Goal: Navigation & Orientation: Find specific page/section

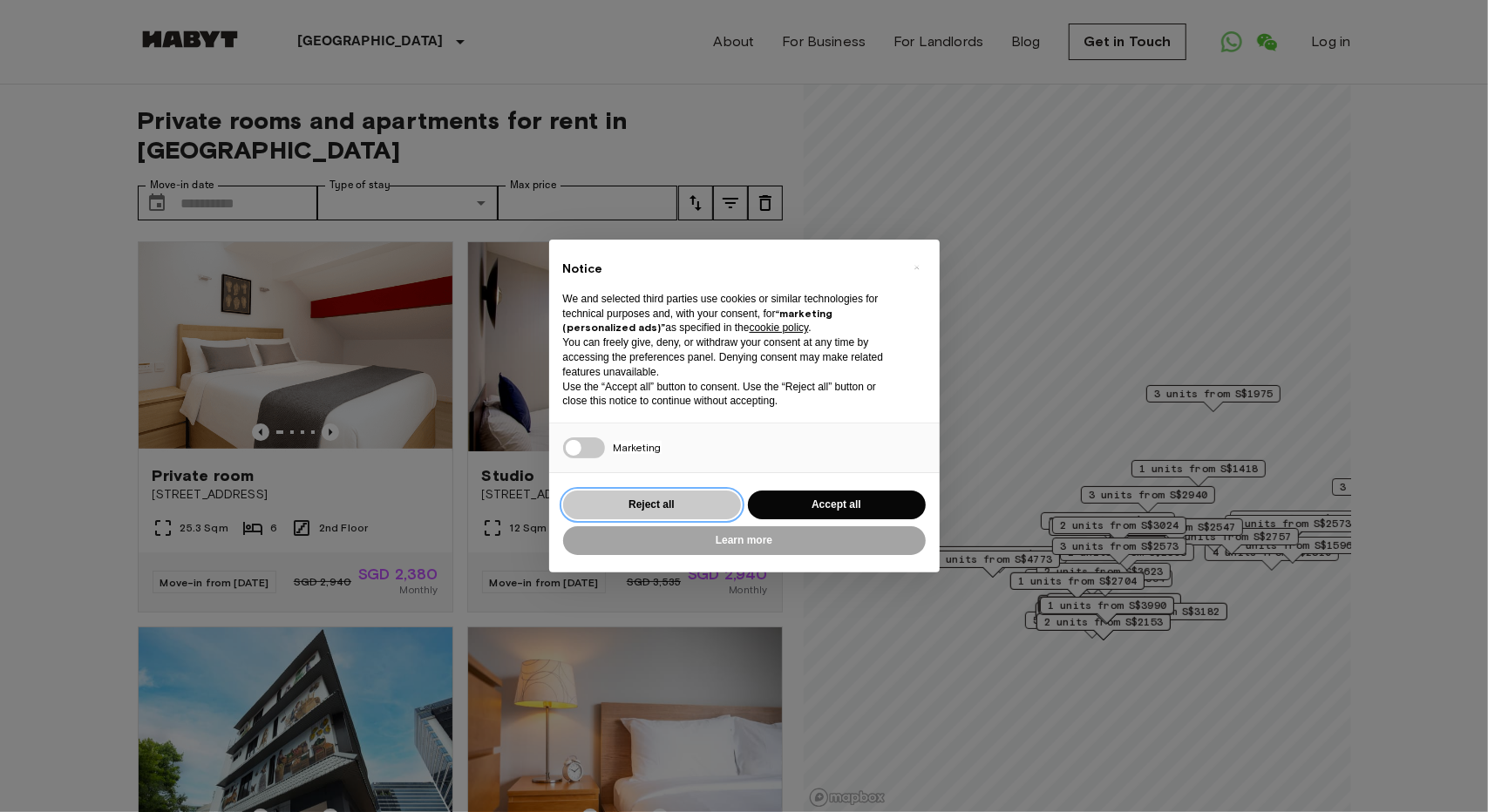
click at [659, 501] on button "Reject all" at bounding box center [652, 504] width 178 height 29
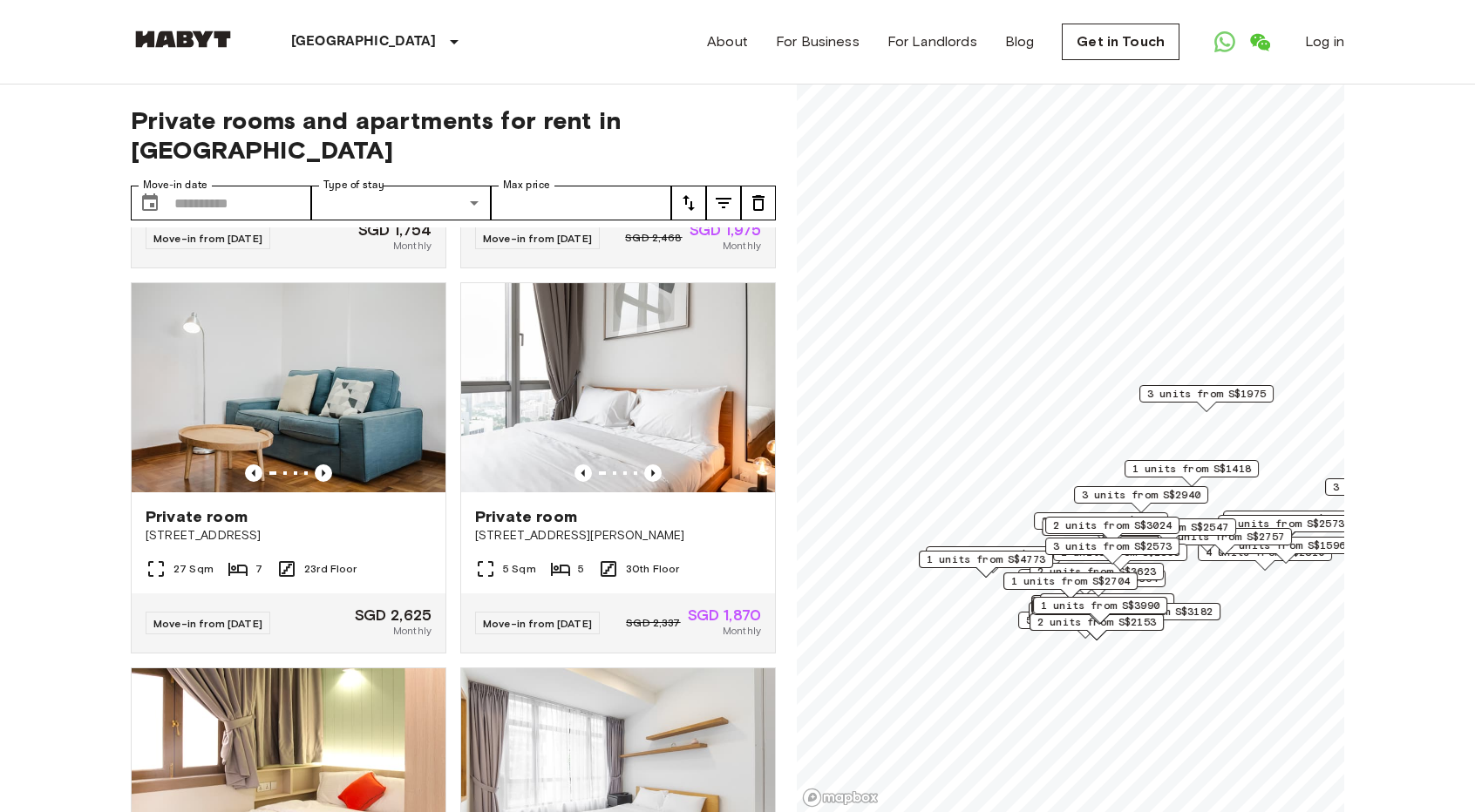
scroll to position [1114, 0]
click at [188, 43] on img at bounding box center [183, 39] width 105 height 17
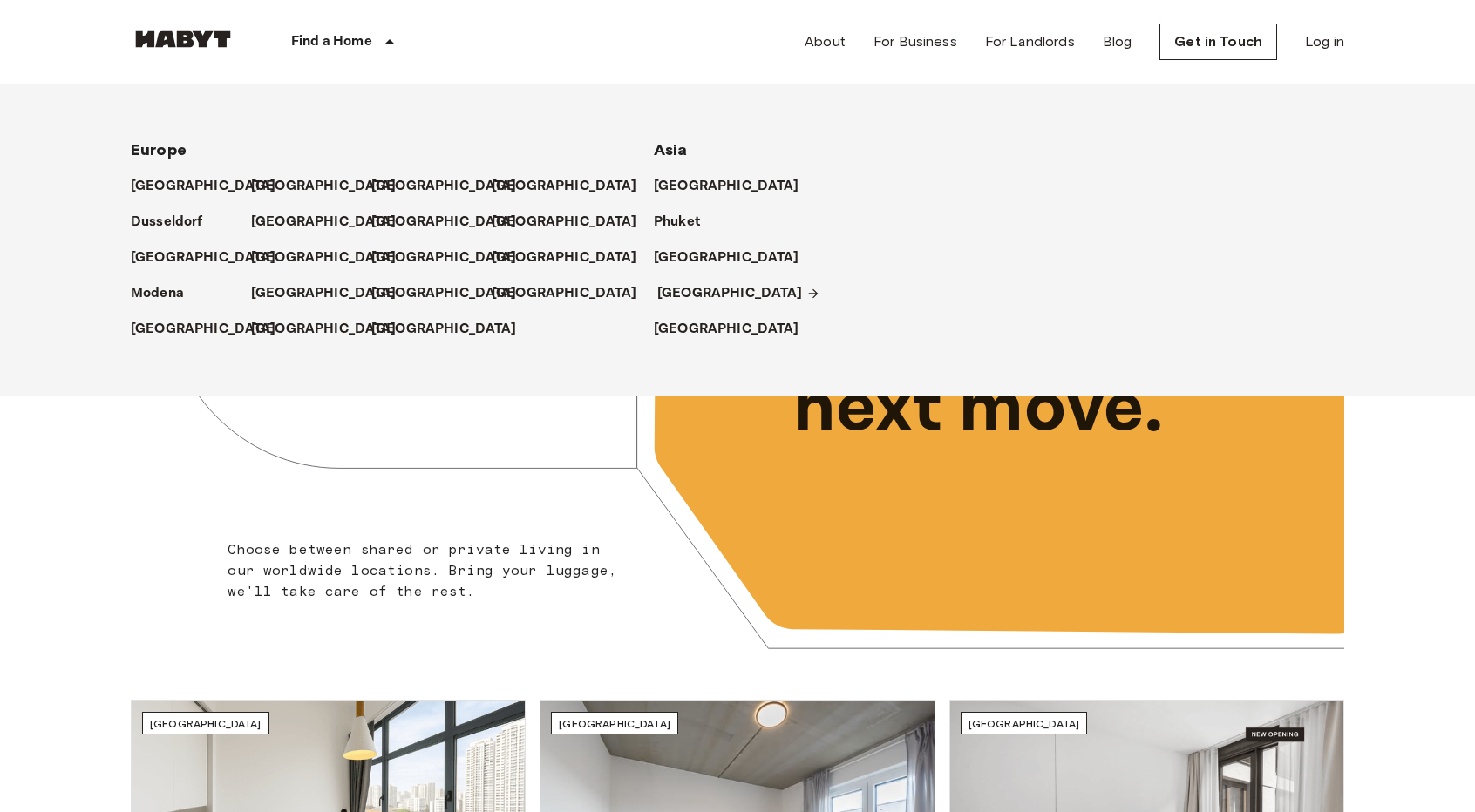
click at [681, 285] on p "[GEOGRAPHIC_DATA]" at bounding box center [731, 293] width 146 height 21
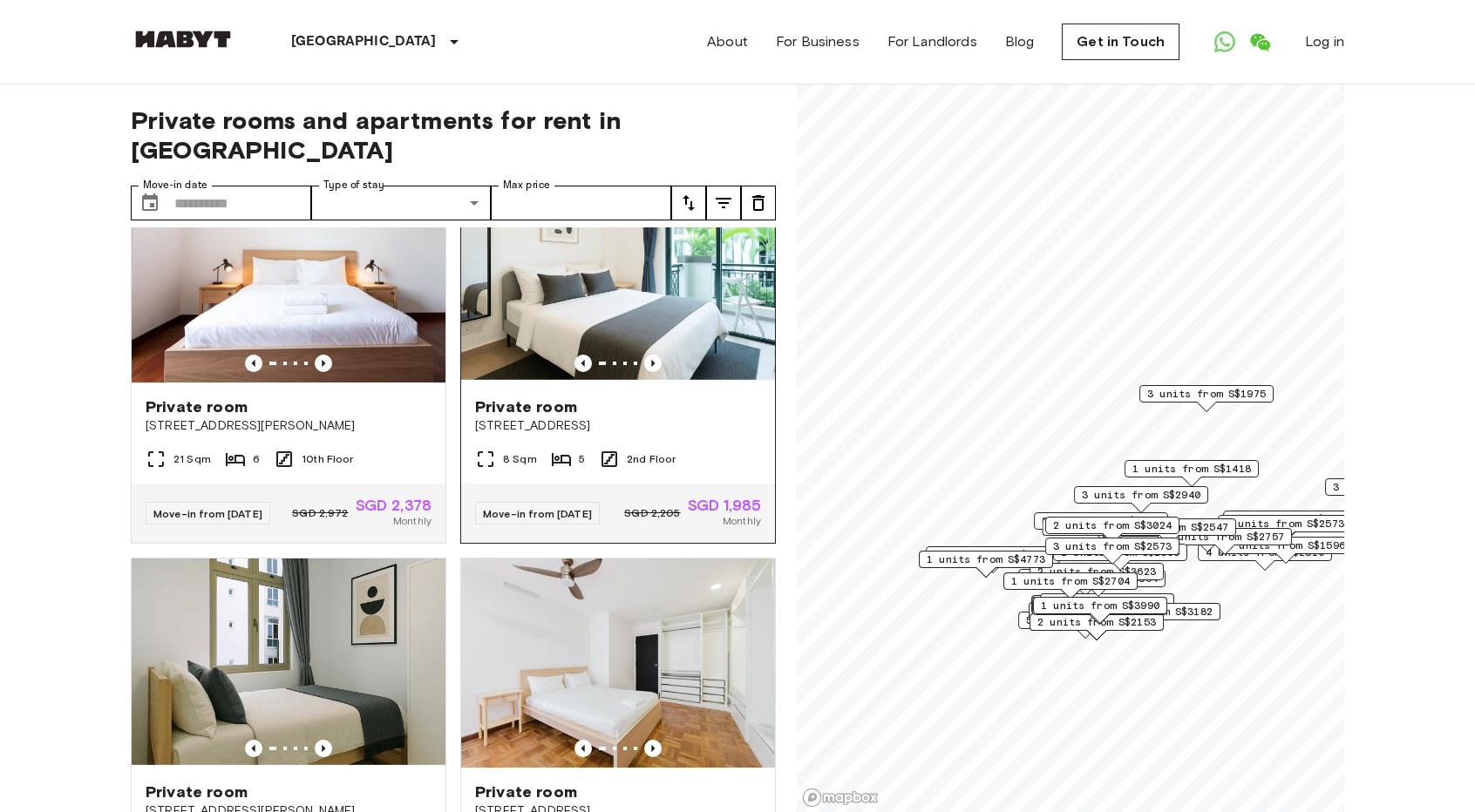
scroll to position [2053, 0]
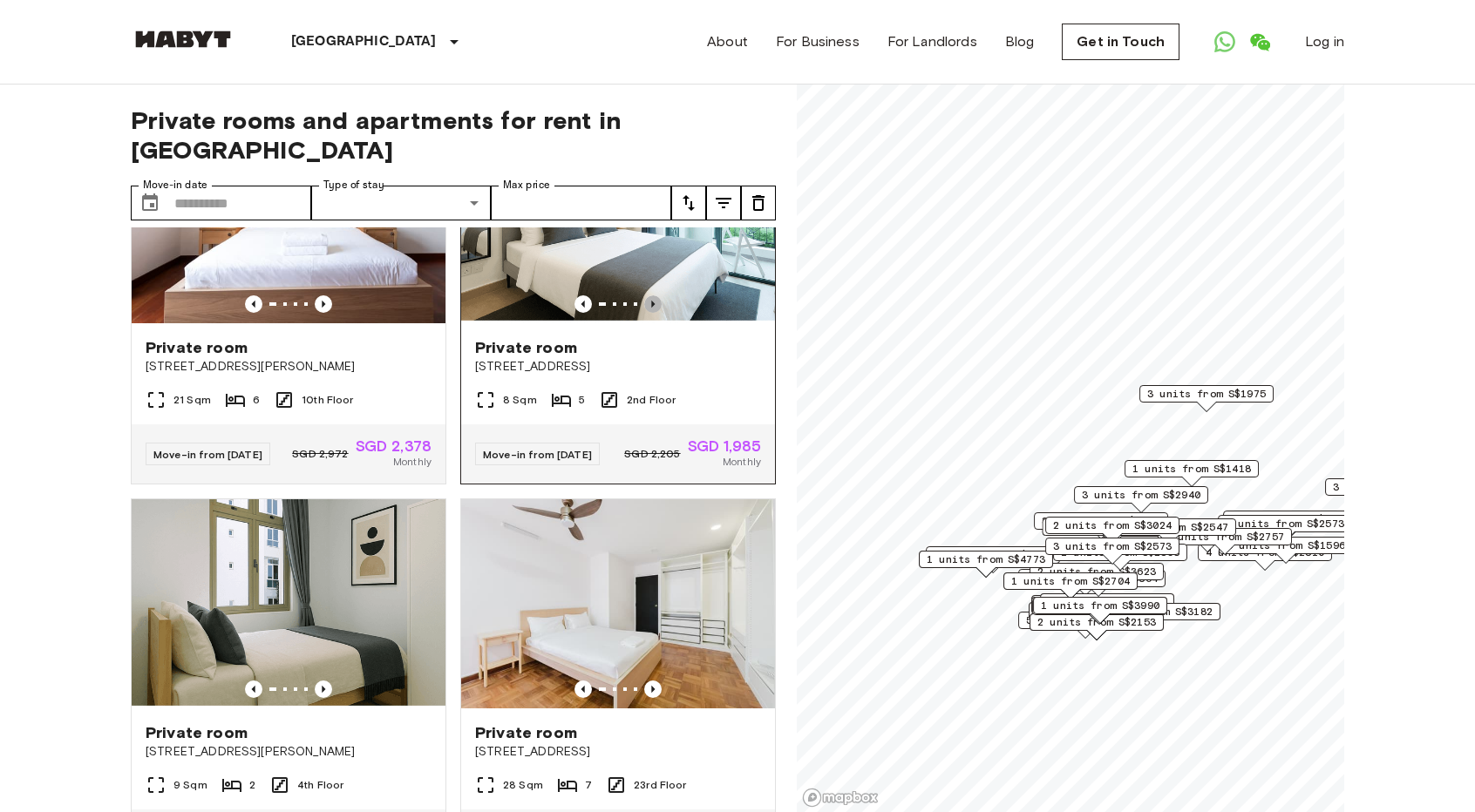
click at [645, 313] on icon "Previous image" at bounding box center [653, 304] width 17 height 17
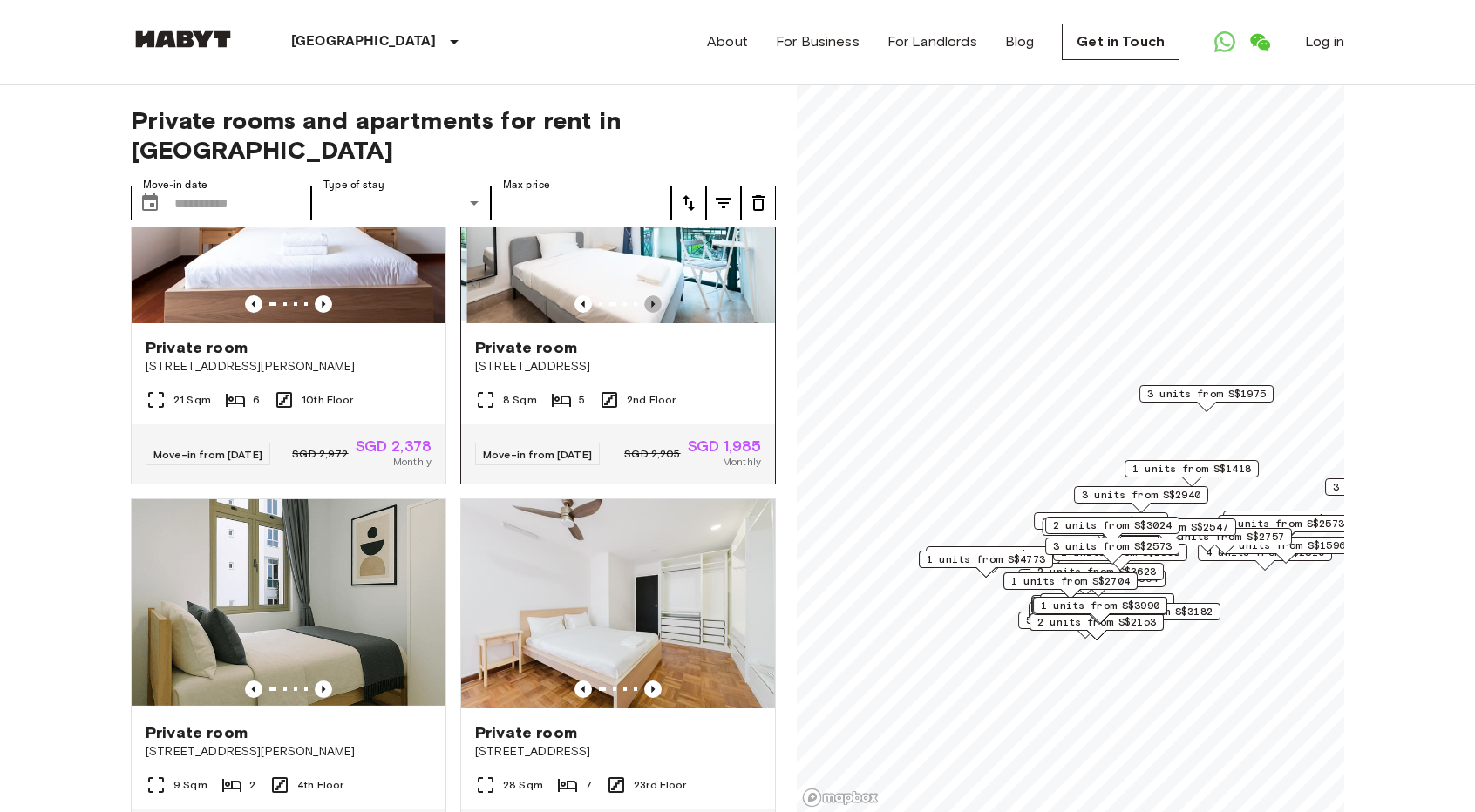
click at [645, 313] on icon "Previous image" at bounding box center [653, 304] width 17 height 17
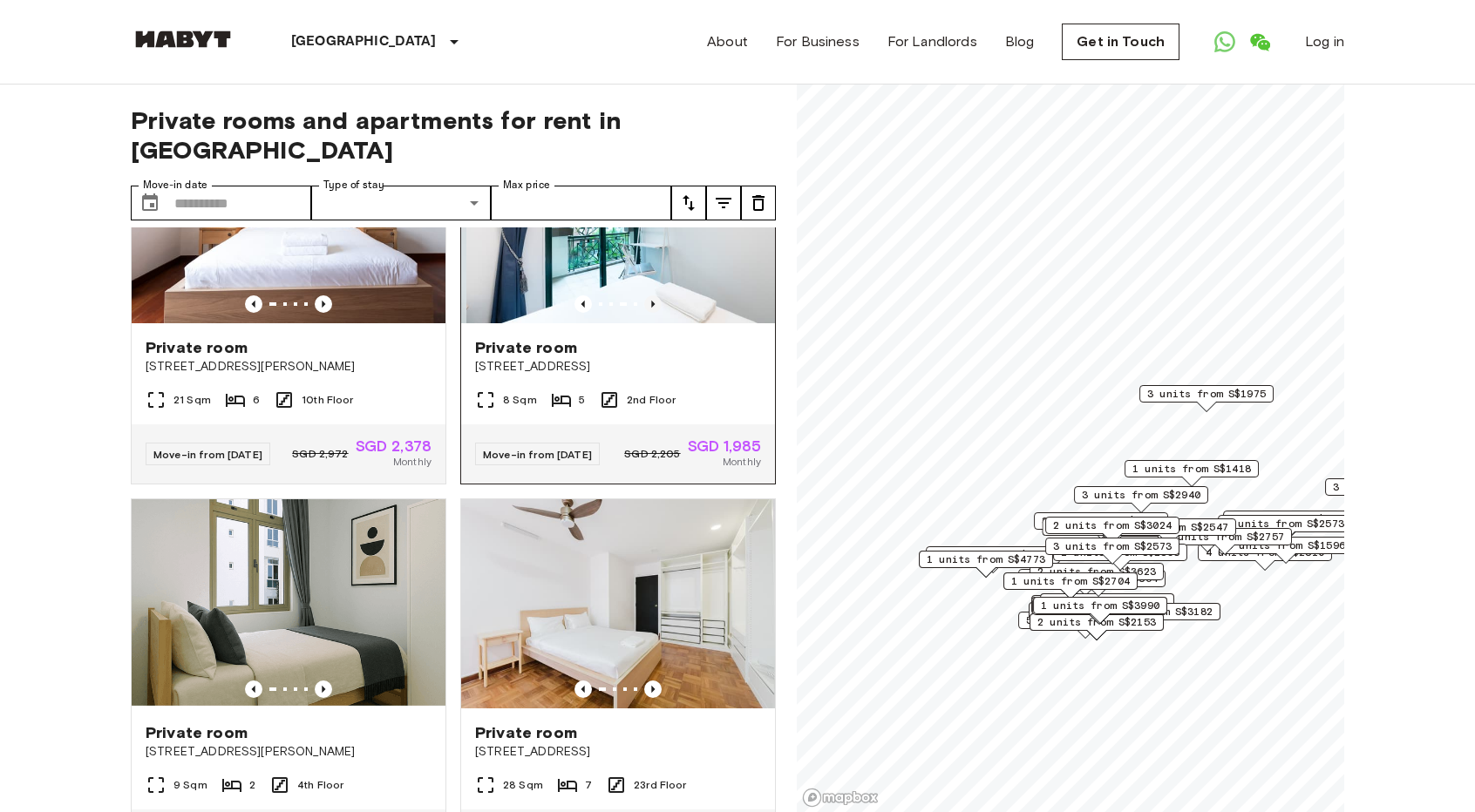
click at [645, 313] on icon "Previous image" at bounding box center [653, 304] width 17 height 17
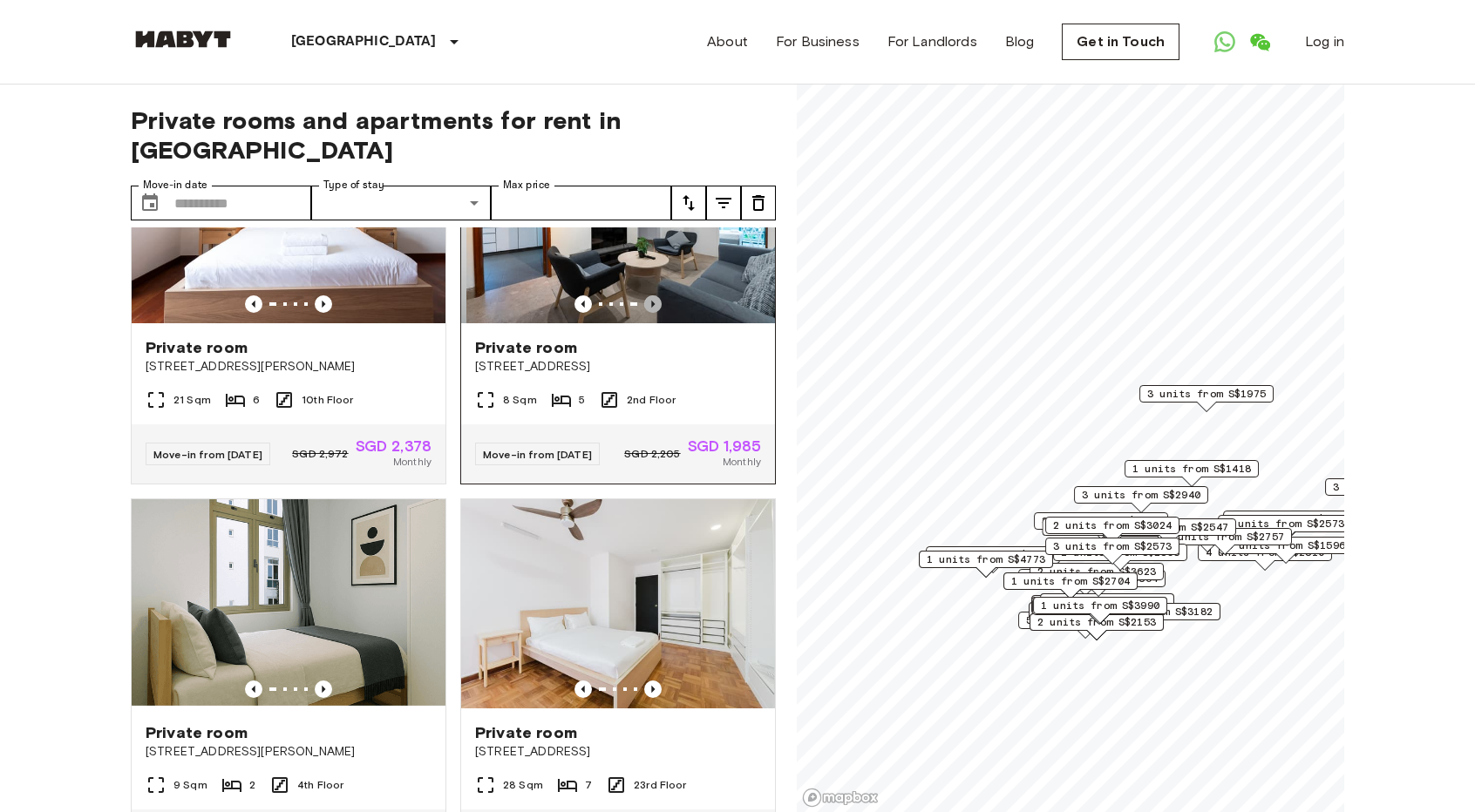
click at [645, 313] on icon "Previous image" at bounding box center [653, 304] width 17 height 17
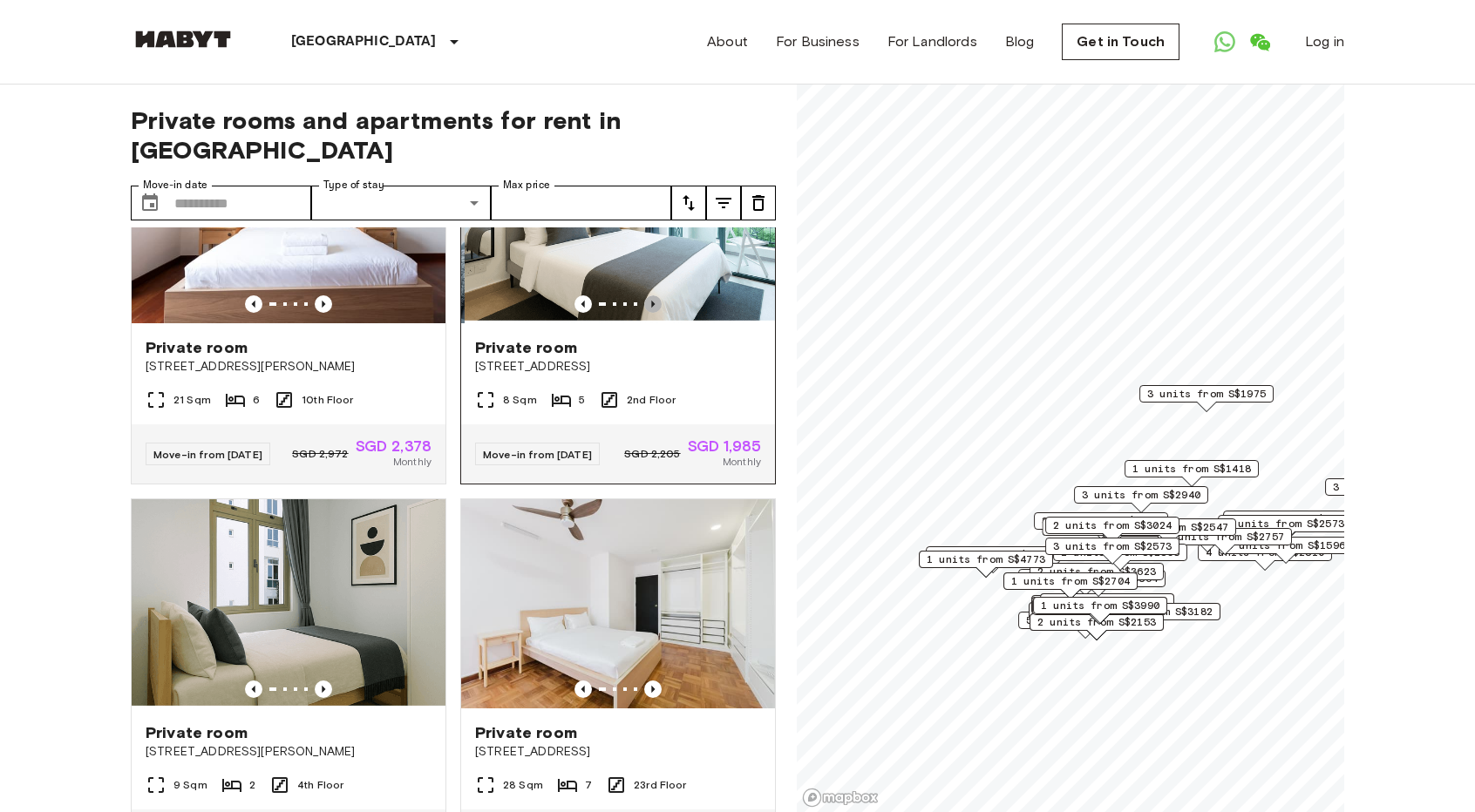
click at [645, 313] on icon "Previous image" at bounding box center [653, 304] width 17 height 17
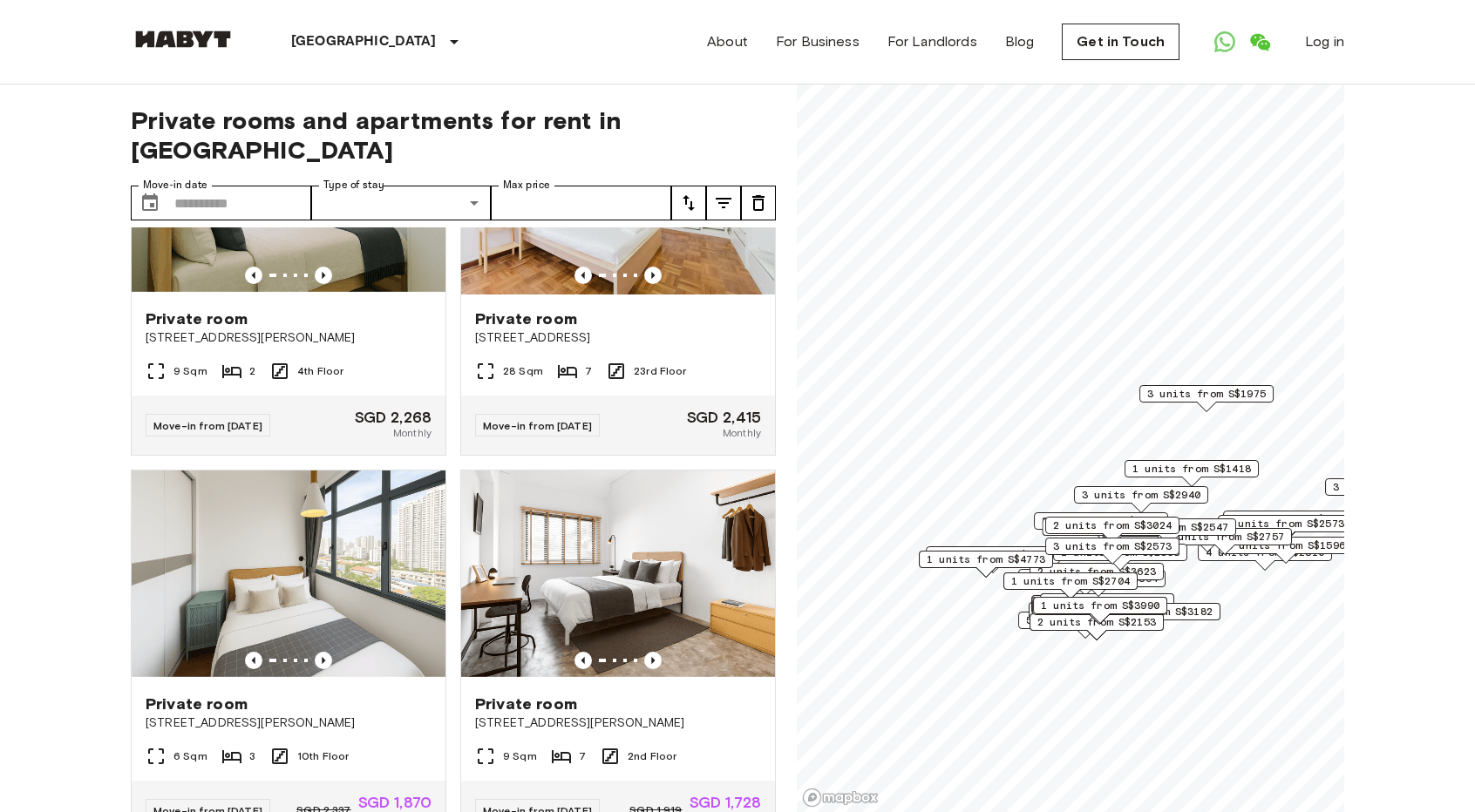
scroll to position [2468, 0]
click at [452, 454] on div "Private room [STREET_ADDRESS] 099309 28 Sqm 7 23rd Floor Move-in from [DATE] SG…" at bounding box center [612, 263] width 330 height 386
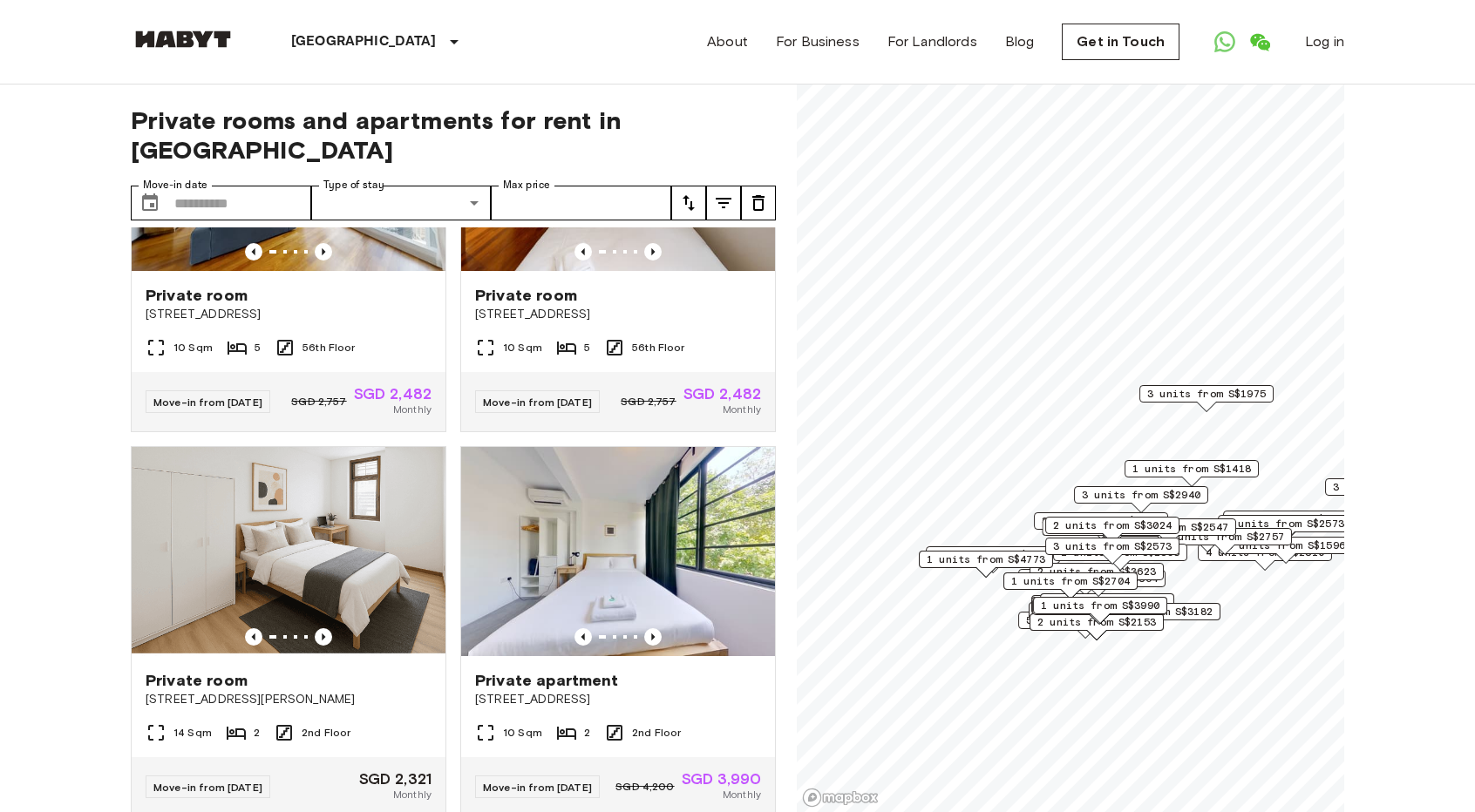
scroll to position [3261, 0]
click at [321, 260] on icon "Previous image" at bounding box center [323, 250] width 17 height 17
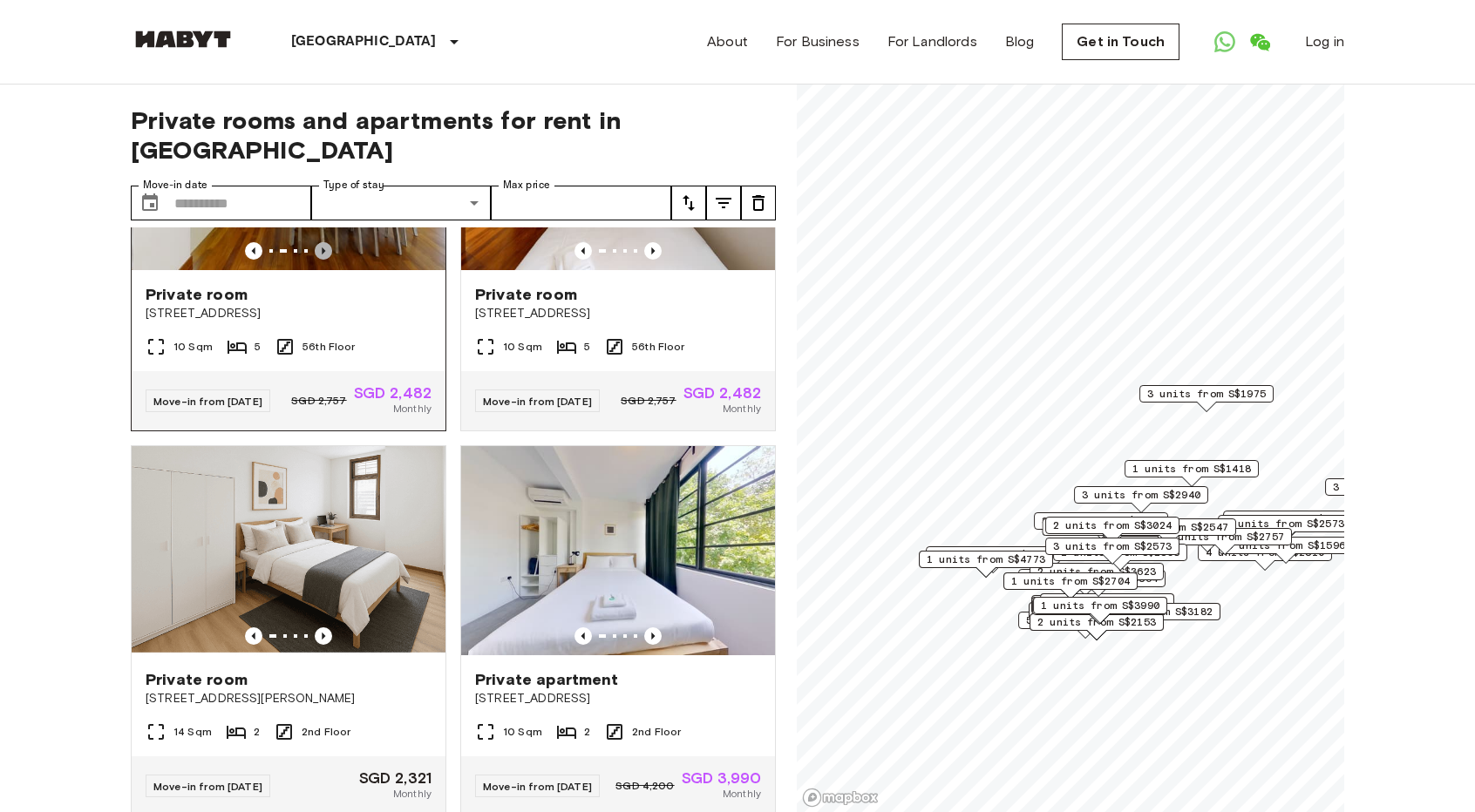
click at [321, 260] on icon "Previous image" at bounding box center [323, 250] width 17 height 17
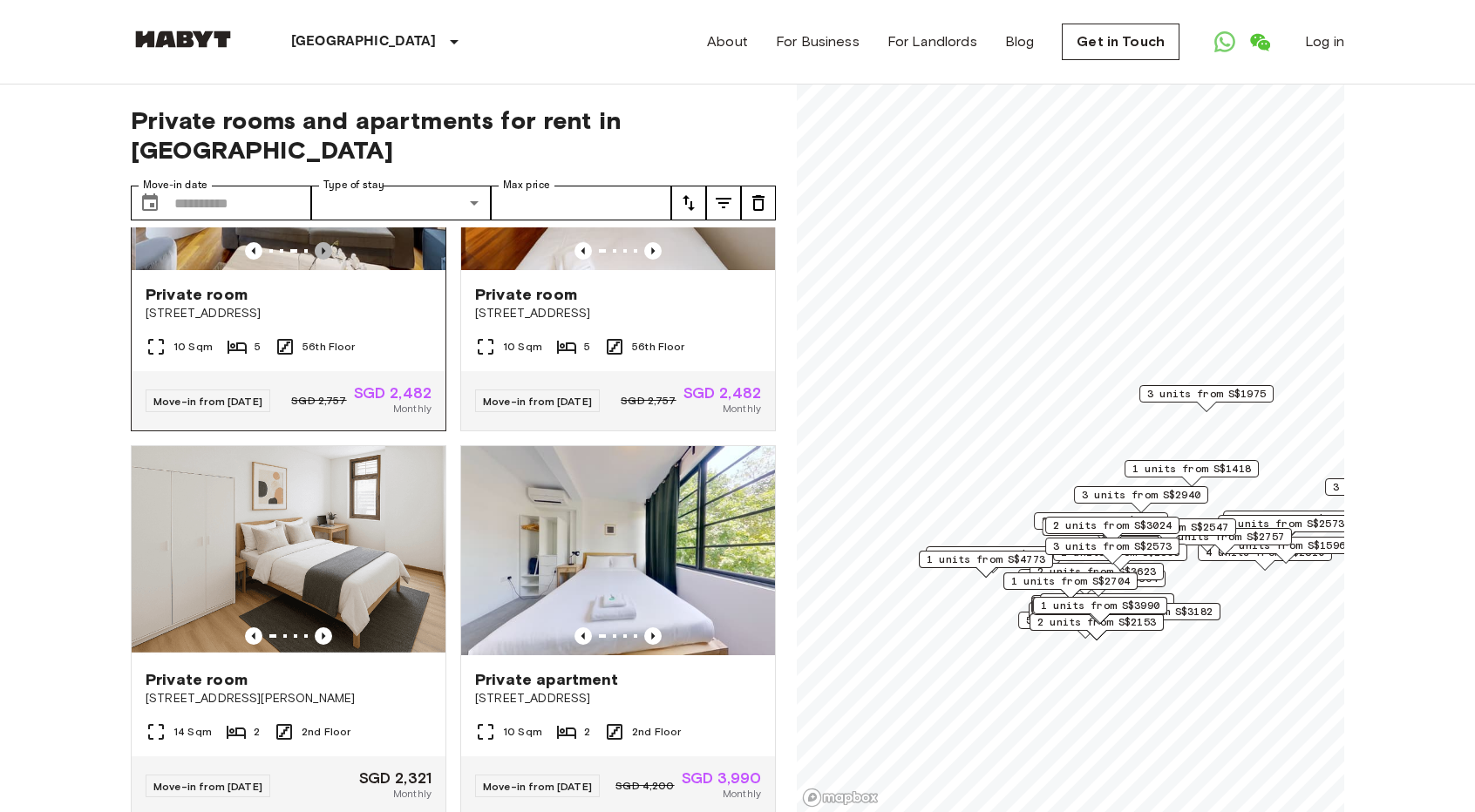
click at [321, 260] on icon "Previous image" at bounding box center [323, 250] width 17 height 17
